Goal: Task Accomplishment & Management: Manage account settings

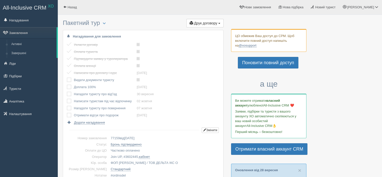
click at [69, 83] on td at bounding box center [70, 86] width 7 height 7
click at [67, 77] on label at bounding box center [67, 77] width 0 height 0
click at [0, 0] on input "checkbox" at bounding box center [0, 0] width 0 height 0
click at [67, 84] on label at bounding box center [67, 84] width 0 height 0
click at [0, 0] on input "checkbox" at bounding box center [0, 0] width 0 height 0
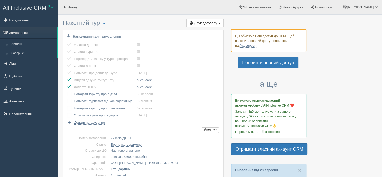
click at [67, 91] on label at bounding box center [67, 91] width 0 height 0
click at [0, 0] on input "checkbox" at bounding box center [0, 0] width 0 height 0
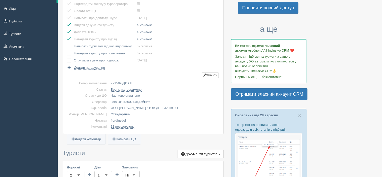
scroll to position [59, 0]
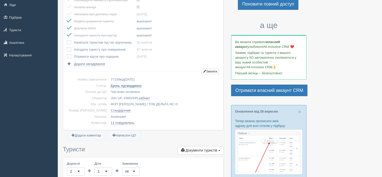
click at [111, 85] on link "Бронь підтверджено" at bounding box center [126, 86] width 31 height 4
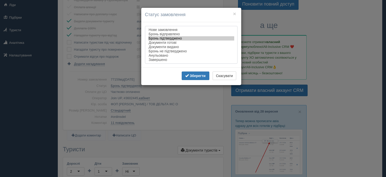
select select "documents_issued"
click at [175, 47] on option "Документи видано" at bounding box center [191, 47] width 86 height 4
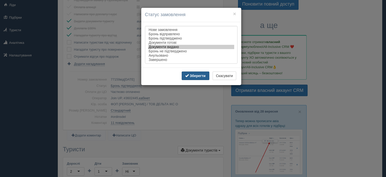
click at [202, 80] on button "Зберегти" at bounding box center [196, 75] width 28 height 9
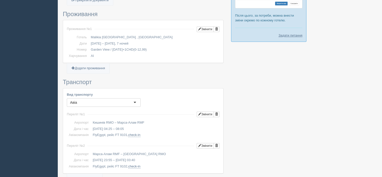
scroll to position [273, 0]
click at [208, 27] on button "Змінити" at bounding box center [205, 29] width 17 height 6
type input "7"
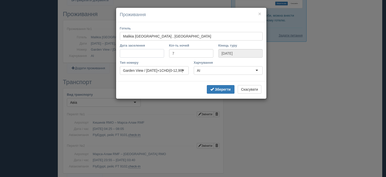
click at [126, 53] on input "Дата заселення" at bounding box center [142, 53] width 44 height 9
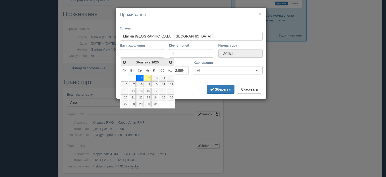
click at [146, 76] on link "2" at bounding box center [147, 78] width 7 height 6
type input "09.10.2025"
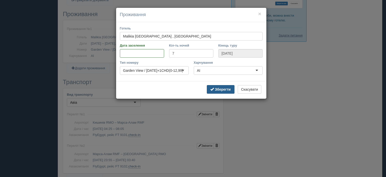
click at [222, 89] on b "Зберегти" at bounding box center [223, 89] width 16 height 4
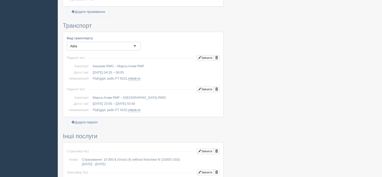
scroll to position [340, 0]
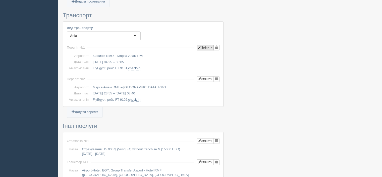
click at [203, 48] on button "Змінити" at bounding box center [205, 48] width 17 height 6
type input "04:25"
type input "08:05"
type input "FT 9101"
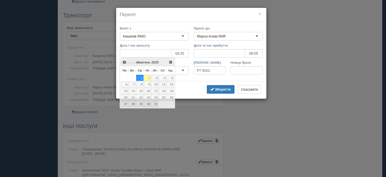
click at [165, 51] on input "Дата і час вильоту" at bounding box center [145, 53] width 51 height 9
click at [146, 78] on link "2" at bounding box center [147, 78] width 7 height 6
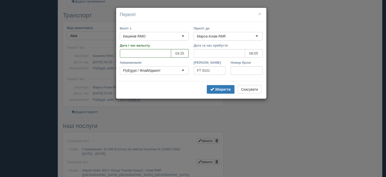
click at [179, 54] on input "04:25" at bounding box center [180, 53] width 18 height 9
click at [176, 53] on input "0г:15" at bounding box center [180, 53] width 18 height 9
type input "14:40"
click at [250, 50] on input "08:05" at bounding box center [254, 53] width 18 height 9
type input "гг:5х"
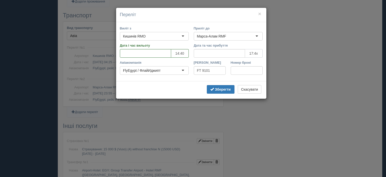
type input "17:40"
click at [224, 89] on b "Зберегти" at bounding box center [223, 89] width 16 height 4
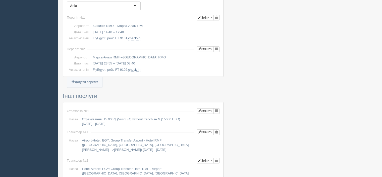
scroll to position [371, 0]
click at [207, 46] on button "Змінити" at bounding box center [205, 48] width 17 height 6
type input "23:55"
type input "03:40"
type input "FT 9102"
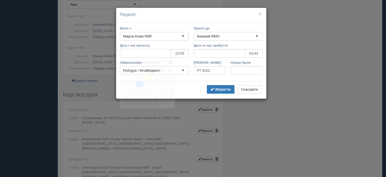
click at [161, 55] on input "Дата і час вильоту" at bounding box center [145, 53] width 51 height 9
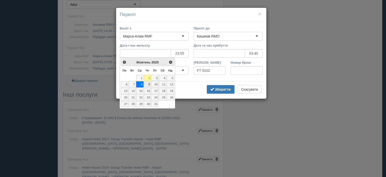
click at [149, 86] on link "9" at bounding box center [147, 84] width 7 height 6
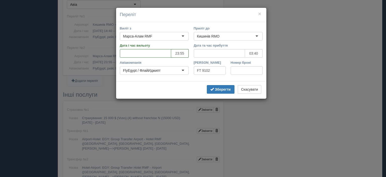
click at [188, 53] on input "23:55" at bounding box center [180, 53] width 18 height 9
type input "2г:хх"
type input "19:30"
click at [251, 52] on input "03:40" at bounding box center [254, 53] width 18 height 9
click at [249, 55] on input "гг:40" at bounding box center [254, 53] width 18 height 9
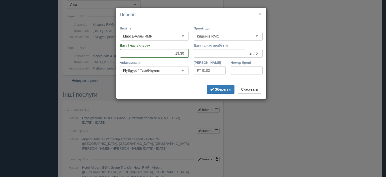
type input "23:40"
click at [222, 88] on b "Зберегти" at bounding box center [223, 89] width 16 height 4
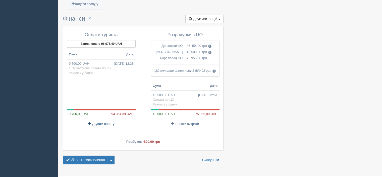
scroll to position [566, 0]
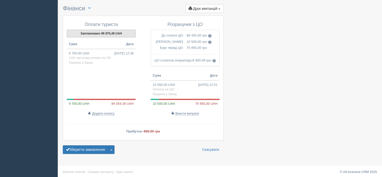
click at [96, 32] on button "Заплановано 96 975,49 UAH" at bounding box center [101, 34] width 69 height 8
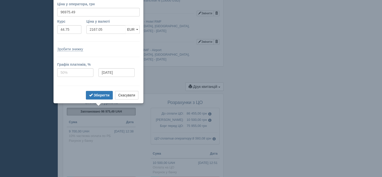
scroll to position [479, 0]
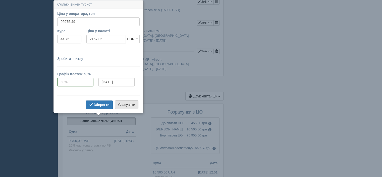
click at [121, 107] on button "Скасувати" at bounding box center [126, 104] width 23 height 9
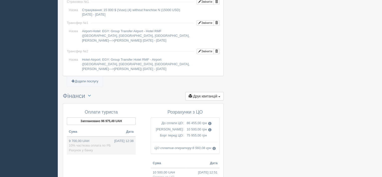
click at [84, 145] on span "10% часткова оплата по РБ" at bounding box center [90, 145] width 42 height 4
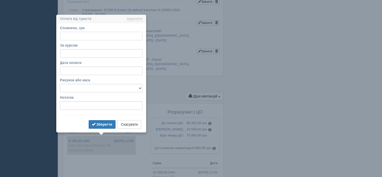
type input "9700.00"
type input "44.83"
select select "1166"
type input "10% часткова оплата по РБ"
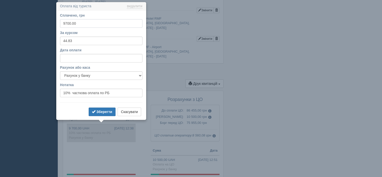
scroll to position [493, 0]
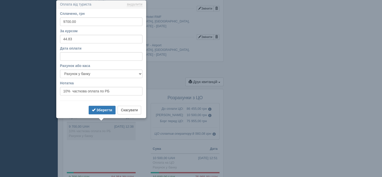
click at [133, 104] on form "Сплачено, грн 9700.00 За курсом 44.83 Дата оплати Рахунок або каса Готівка Карт…" at bounding box center [101, 63] width 82 height 104
click at [133, 109] on button "Скасувати" at bounding box center [129, 109] width 23 height 9
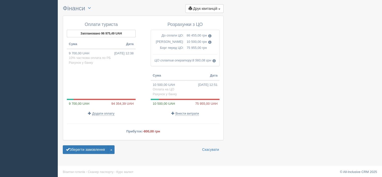
scroll to position [0, 0]
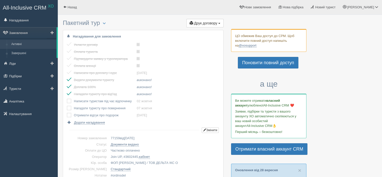
click at [21, 44] on link "Активні" at bounding box center [32, 44] width 47 height 9
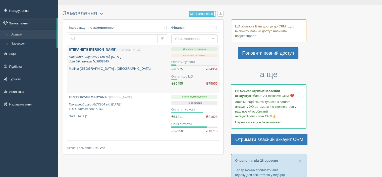
scroll to position [10, 0]
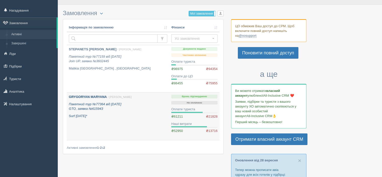
click at [130, 100] on div "GRYGORYAN MARYANA / Ірина З. Пакетний тур №77364 від 17.02.2025 GTO, заявка №61…" at bounding box center [118, 106] width 98 height 24
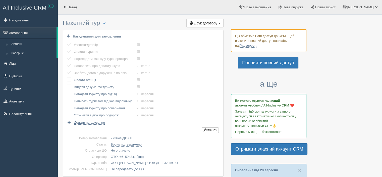
click at [67, 77] on label at bounding box center [67, 77] width 0 height 0
click at [0, 0] on input "checkbox" at bounding box center [0, 0] width 0 height 0
click at [67, 84] on label at bounding box center [67, 84] width 0 height 0
click at [0, 0] on input "checkbox" at bounding box center [0, 0] width 0 height 0
click at [67, 91] on label at bounding box center [67, 91] width 0 height 0
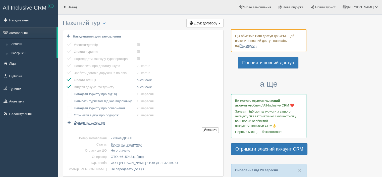
click at [0, 0] on input "checkbox" at bounding box center [0, 0] width 0 height 0
click at [67, 98] on label at bounding box center [67, 98] width 0 height 0
click at [0, 0] on input "checkbox" at bounding box center [0, 0] width 0 height 0
click at [67, 105] on td at bounding box center [70, 107] width 7 height 7
click at [68, 110] on td at bounding box center [70, 107] width 7 height 7
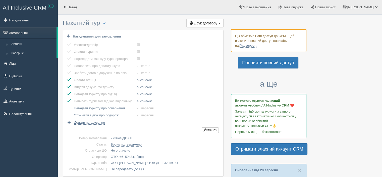
click at [67, 105] on label at bounding box center [67, 105] width 0 height 0
click at [0, 0] on input "checkbox" at bounding box center [0, 0] width 0 height 0
click at [67, 113] on label at bounding box center [67, 113] width 0 height 0
click at [0, 0] on input "checkbox" at bounding box center [0, 0] width 0 height 0
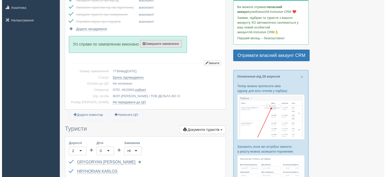
scroll to position [88, 0]
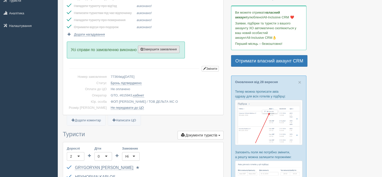
click at [168, 52] on button "Завершити замовлення Активувати замовлення" at bounding box center [159, 49] width 42 height 8
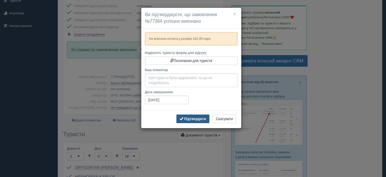
click at [191, 118] on b "Підтвердити" at bounding box center [195, 119] width 22 height 4
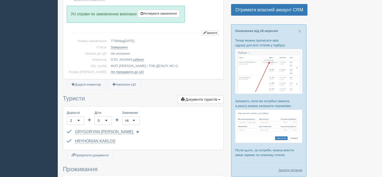
scroll to position [0, 0]
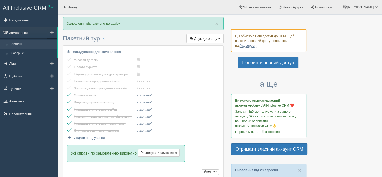
click at [24, 47] on link "Активні" at bounding box center [32, 44] width 47 height 9
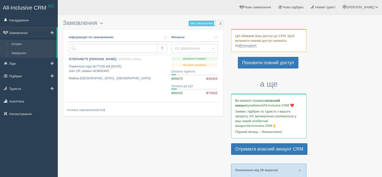
click at [24, 51] on link "Завершені" at bounding box center [32, 53] width 47 height 9
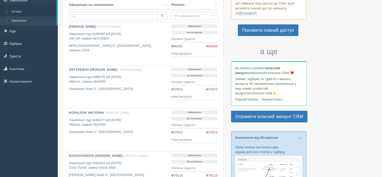
scroll to position [33, 0]
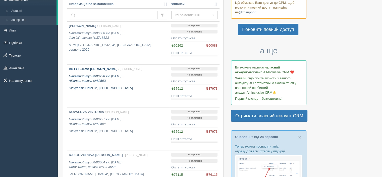
click at [121, 77] on icon "Пакетний тур №86278 від 25.06.2025 Alliance, заявка №62593" at bounding box center [95, 78] width 52 height 9
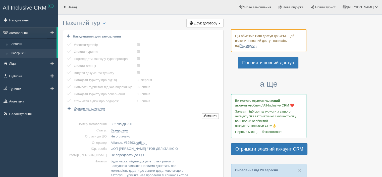
click at [42, 50] on link "Завершені" at bounding box center [32, 53] width 47 height 9
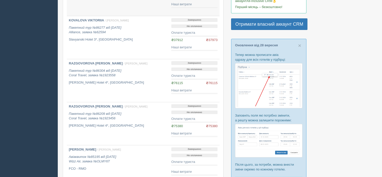
scroll to position [129, 0]
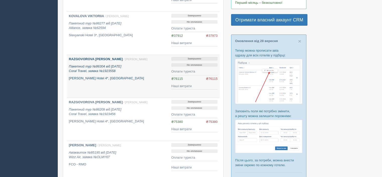
click at [106, 86] on link "RAZGOVOROVA LYUDMYLA / Ірина З. Пакетний тур №86304 від 24.06.2025 Coral Travel…" at bounding box center [118, 76] width 102 height 43
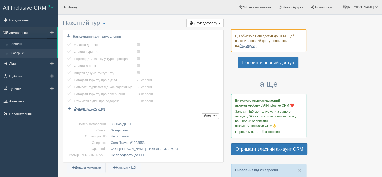
click at [34, 52] on link "Завершені" at bounding box center [32, 53] width 47 height 9
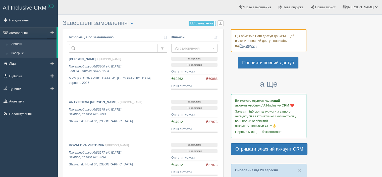
click at [21, 47] on link "Активні" at bounding box center [32, 44] width 47 height 9
